Goal: Navigation & Orientation: Go to known website

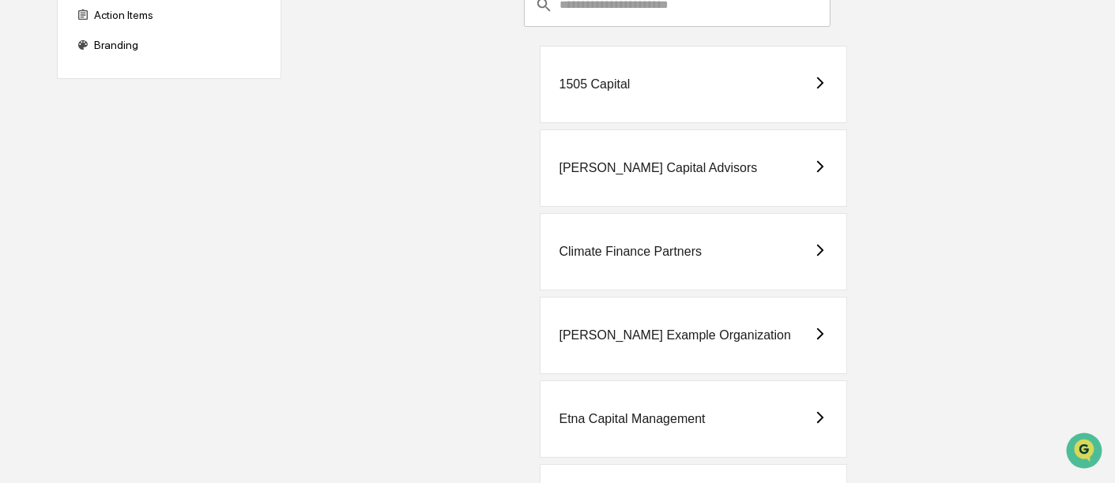
scroll to position [152, 0]
click at [668, 67] on div "1505 Capital" at bounding box center [693, 85] width 307 height 77
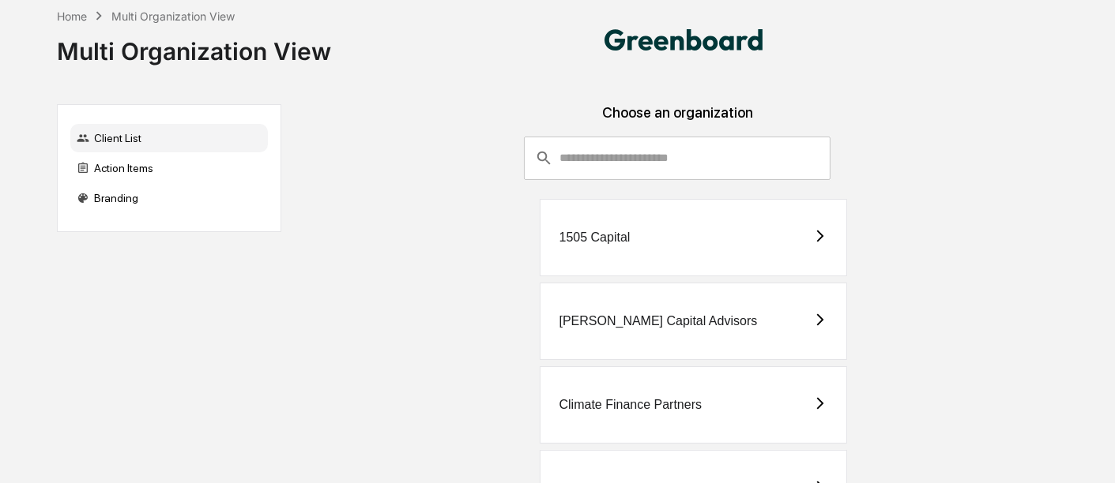
scroll to position [327, 0]
